Goal: Find specific page/section

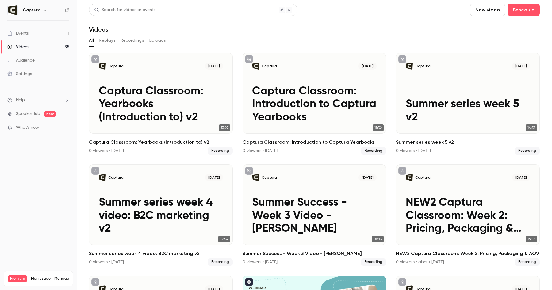
click at [43, 40] on link "Videos 35" at bounding box center [38, 46] width 77 height 13
click at [39, 34] on link "Events 1" at bounding box center [38, 33] width 77 height 13
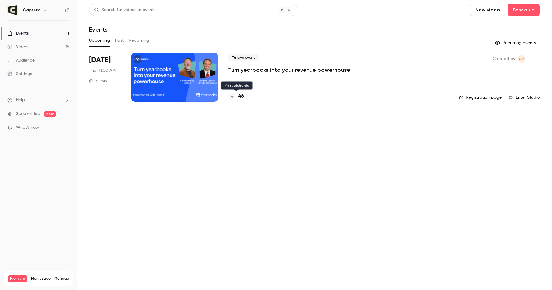
click at [242, 95] on h4 "46" at bounding box center [241, 96] width 6 height 8
